Goal: Task Accomplishment & Management: Complete application form

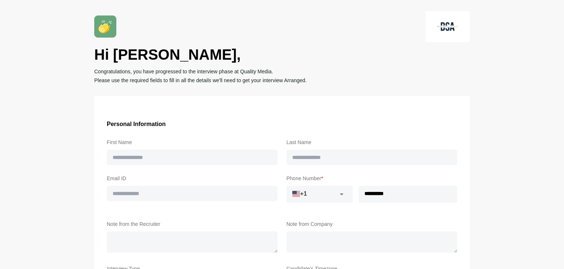
type input "****"
type input "*********"
type input "**********"
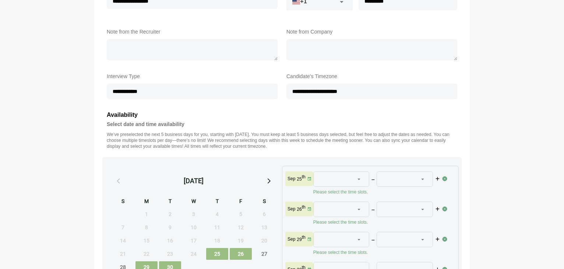
scroll to position [192, 0]
